Goal: Task Accomplishment & Management: Manage account settings

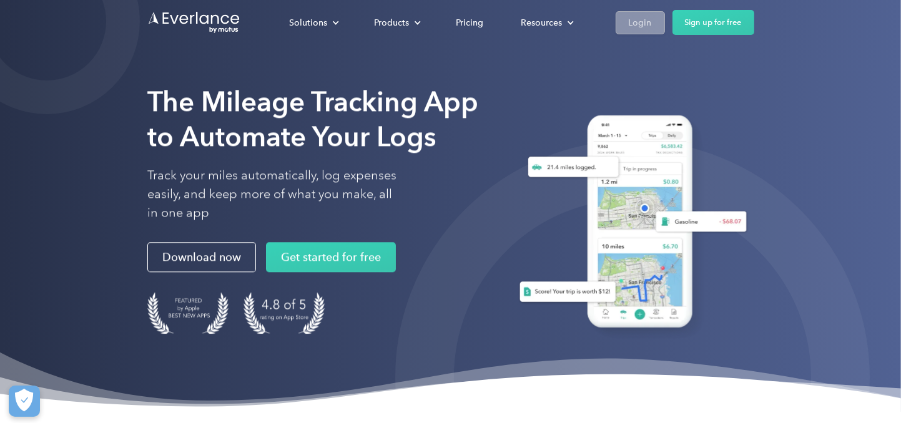
click at [632, 21] on div "Login" at bounding box center [640, 23] width 23 height 16
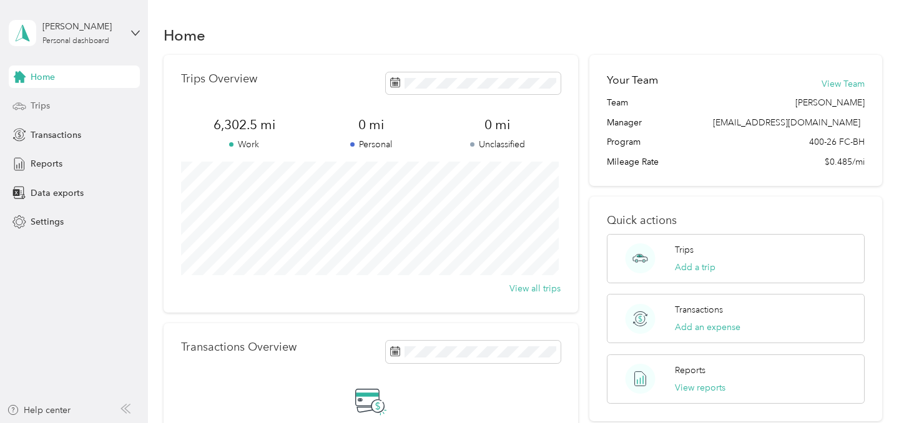
click at [55, 109] on div "Trips" at bounding box center [74, 106] width 131 height 22
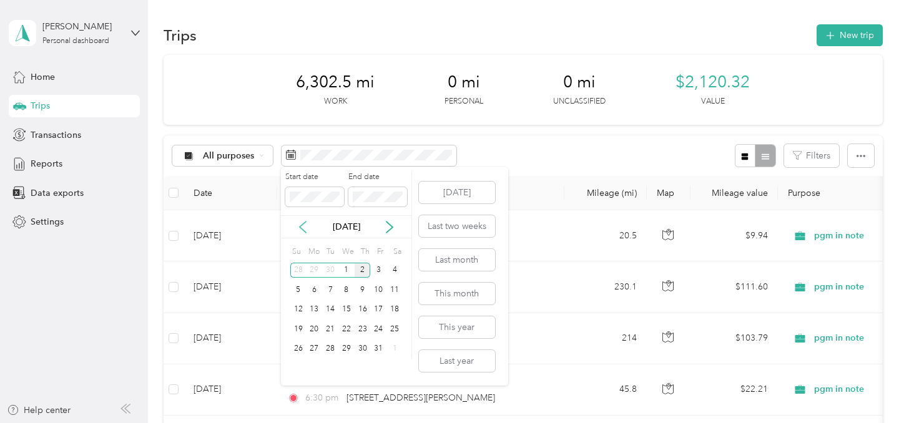
click at [304, 226] on icon at bounding box center [303, 227] width 12 height 12
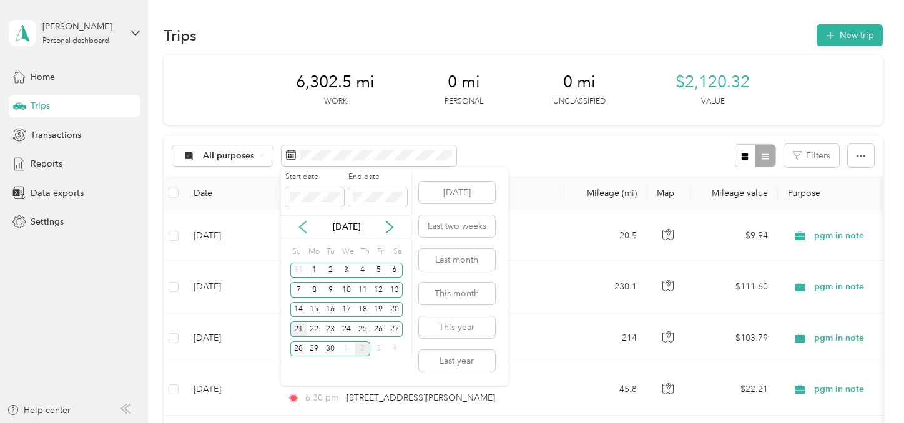
click at [298, 328] on div "21" at bounding box center [298, 330] width 16 height 16
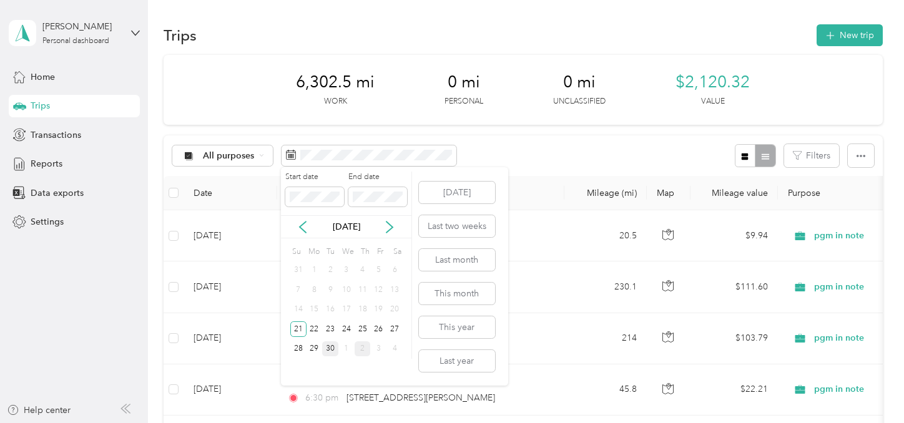
click at [329, 350] on div "30" at bounding box center [330, 349] width 16 height 16
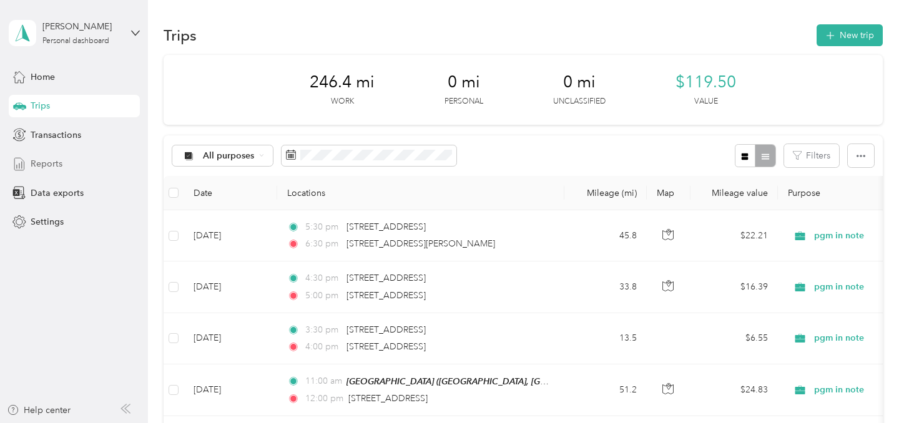
click at [51, 164] on span "Reports" at bounding box center [47, 163] width 32 height 13
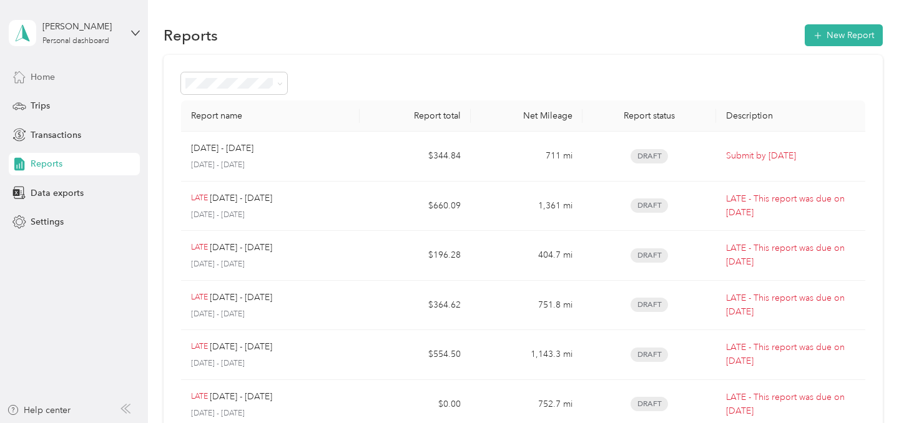
click at [50, 73] on span "Home" at bounding box center [43, 77] width 24 height 13
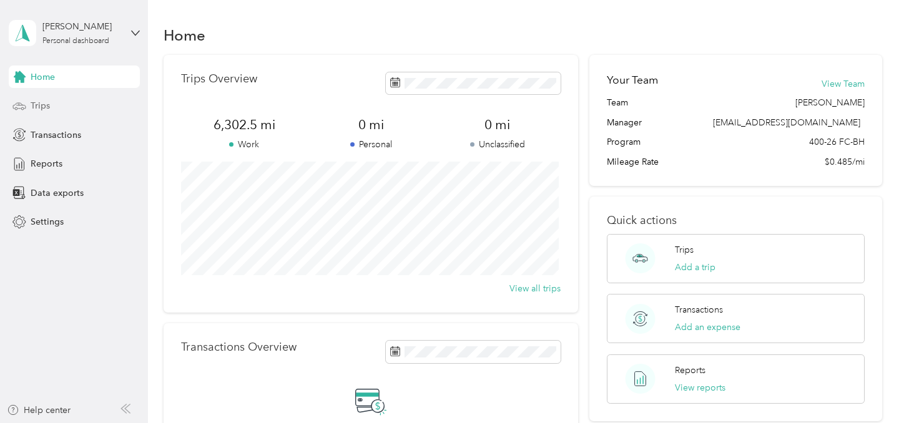
click at [49, 106] on span "Trips" at bounding box center [40, 105] width 19 height 13
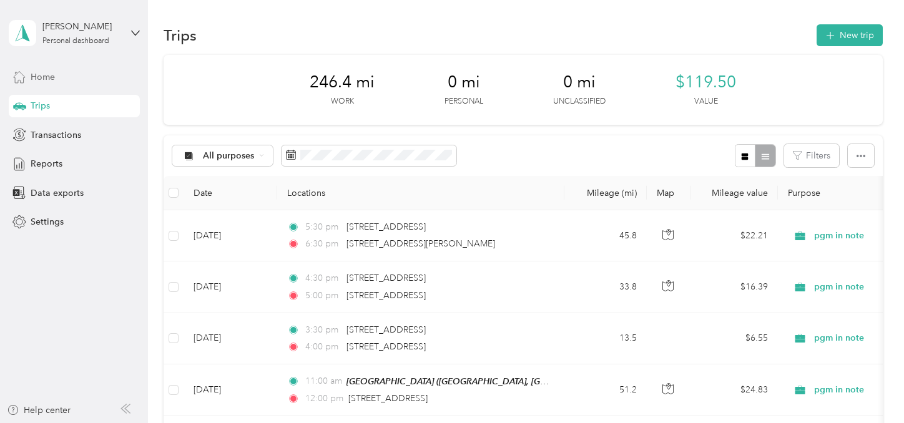
click at [51, 79] on span "Home" at bounding box center [43, 77] width 24 height 13
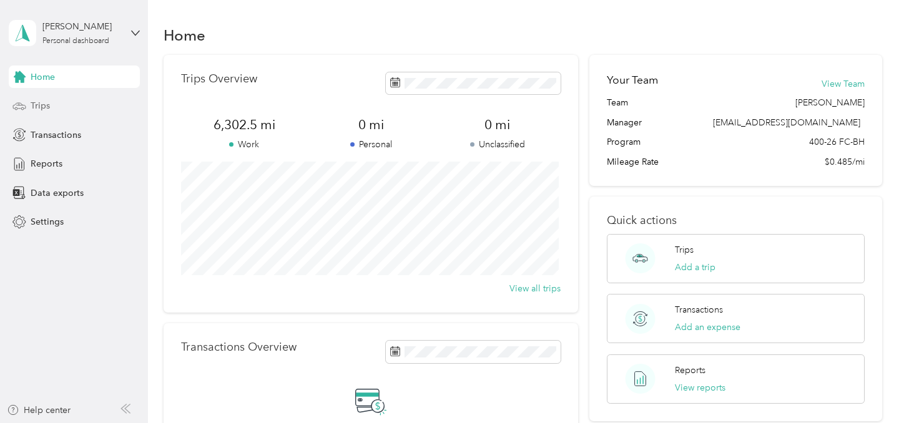
click at [67, 101] on div "Trips" at bounding box center [74, 106] width 131 height 22
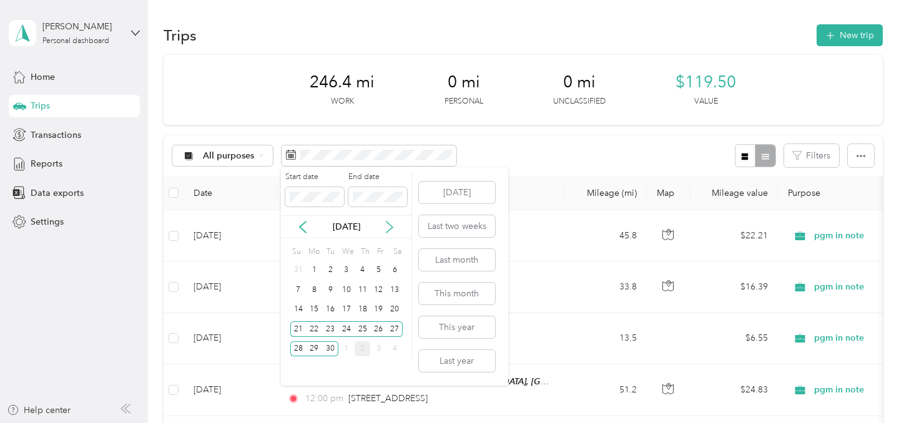
click at [389, 231] on icon at bounding box center [389, 227] width 12 height 12
click at [347, 269] on div "1" at bounding box center [346, 271] width 16 height 16
click at [358, 270] on div "2" at bounding box center [363, 271] width 16 height 16
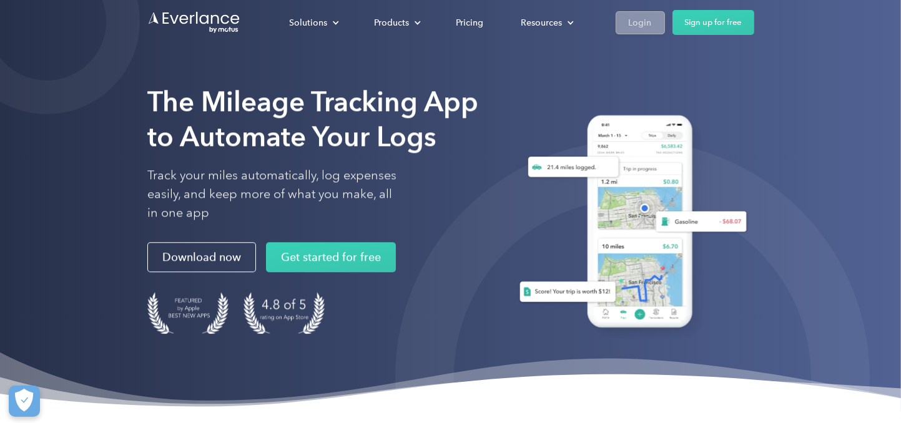
click at [643, 24] on div "Login" at bounding box center [640, 23] width 23 height 16
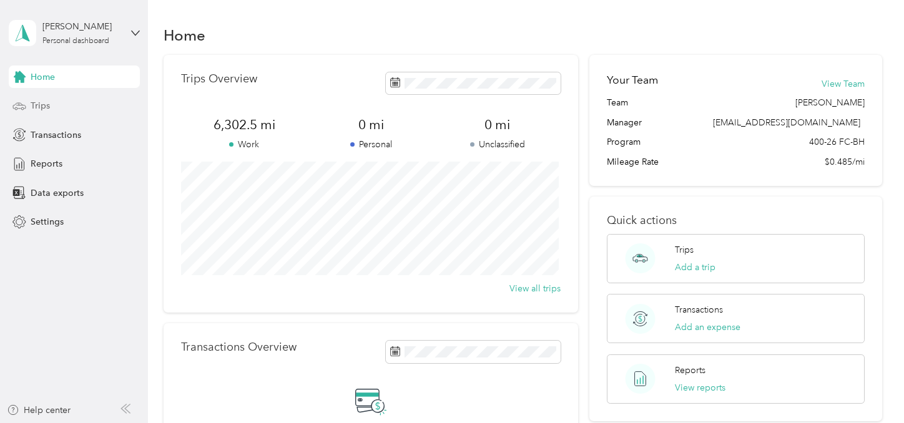
click at [56, 106] on div "Trips" at bounding box center [74, 106] width 131 height 22
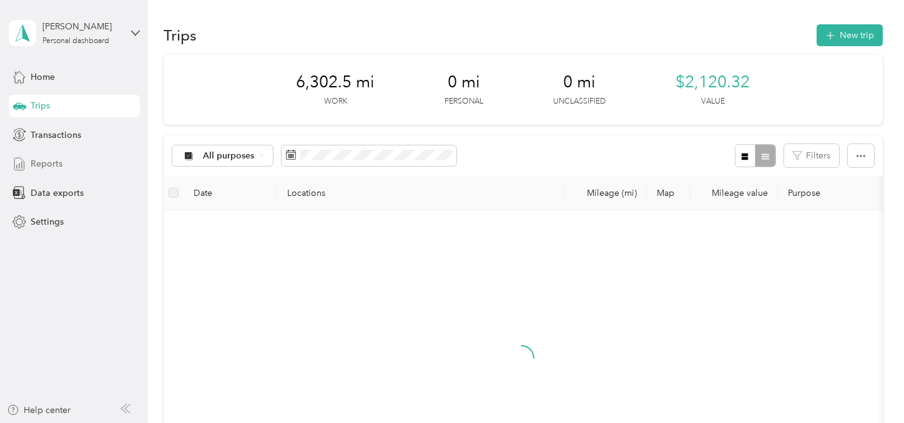
click at [61, 166] on div "Reports" at bounding box center [74, 164] width 131 height 22
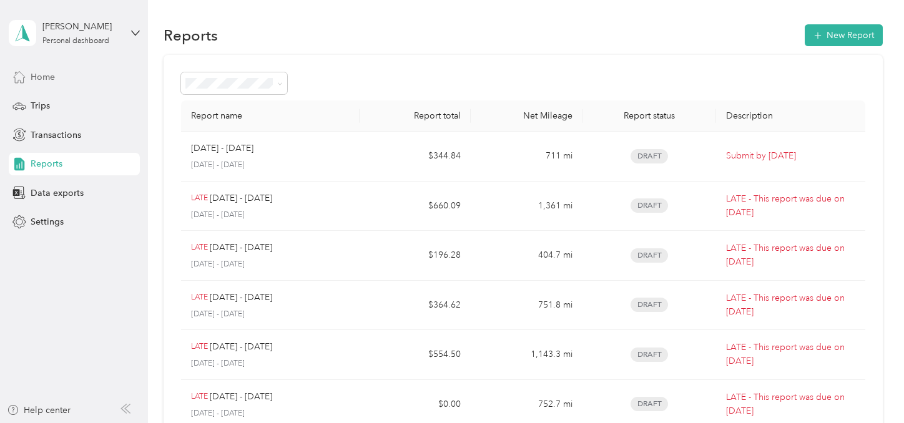
click at [45, 76] on span "Home" at bounding box center [43, 77] width 24 height 13
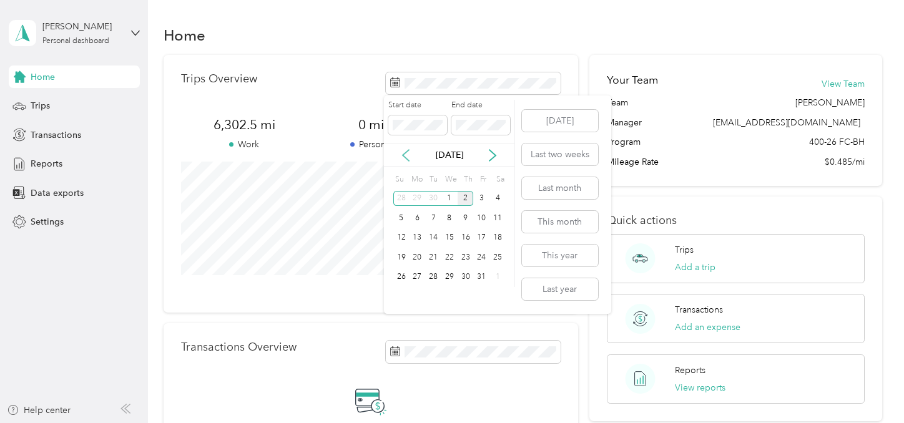
click at [410, 154] on icon at bounding box center [406, 155] width 12 height 12
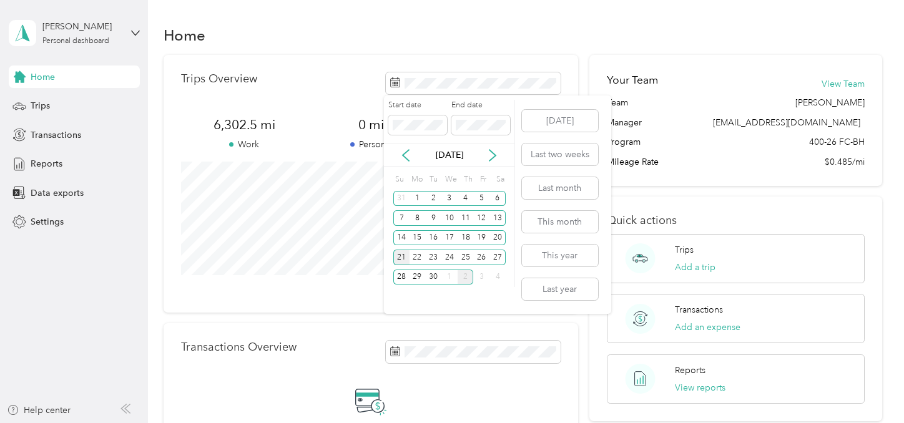
drag, startPoint x: 403, startPoint y: 261, endPoint x: 425, endPoint y: 278, distance: 28.0
click at [402, 261] on div "21" at bounding box center [401, 258] width 16 height 16
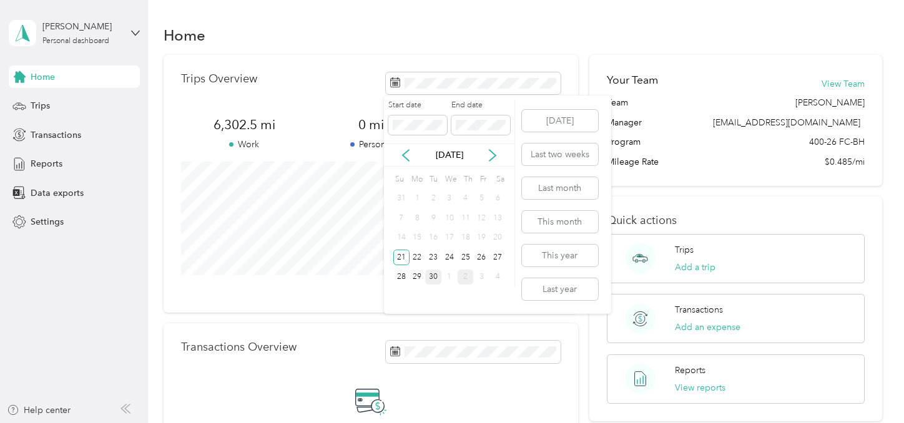
click at [434, 278] on div "30" at bounding box center [433, 278] width 16 height 16
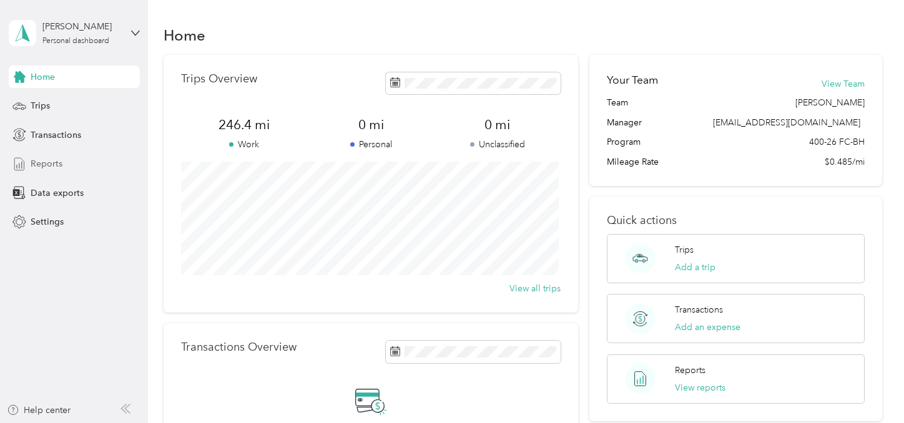
click at [47, 167] on span "Reports" at bounding box center [47, 163] width 32 height 13
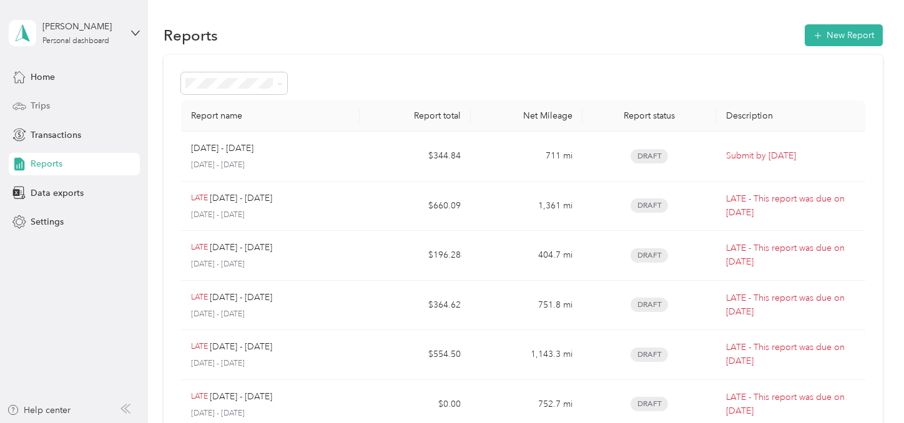
click at [37, 102] on span "Trips" at bounding box center [40, 105] width 19 height 13
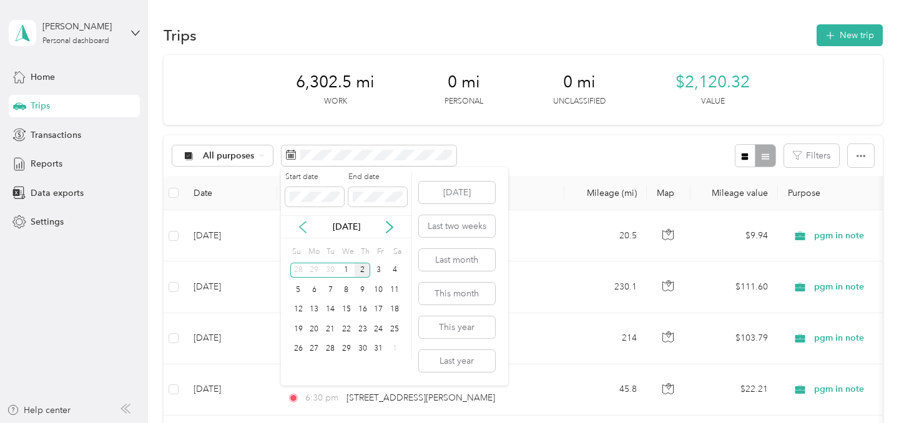
click at [304, 223] on icon at bounding box center [303, 227] width 6 height 11
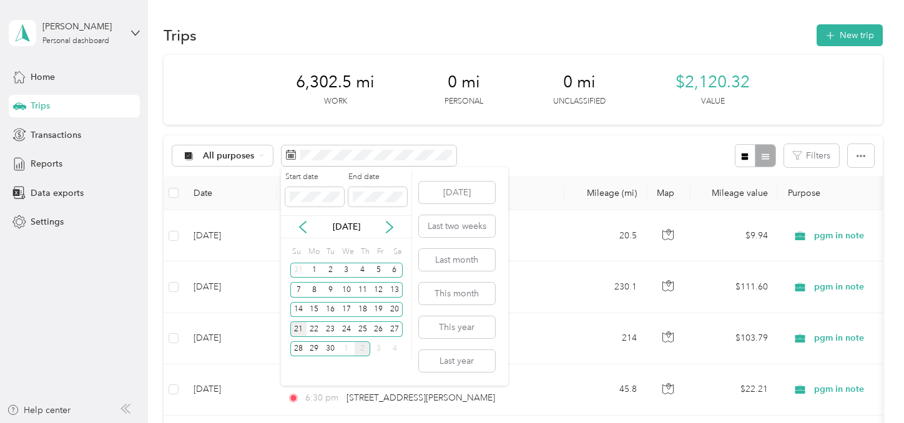
click at [300, 328] on div "21" at bounding box center [298, 330] width 16 height 16
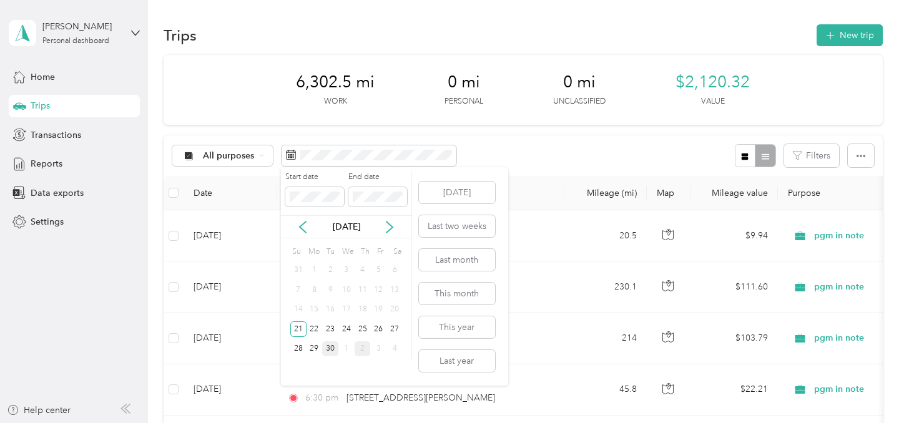
click at [333, 348] on div "30" at bounding box center [330, 349] width 16 height 16
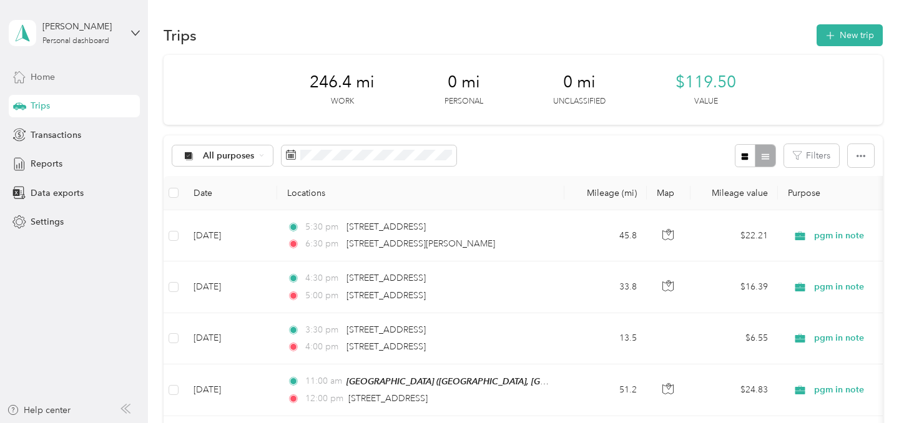
click at [54, 82] on span "Home" at bounding box center [43, 77] width 24 height 13
